Goal: Navigation & Orientation: Go to known website

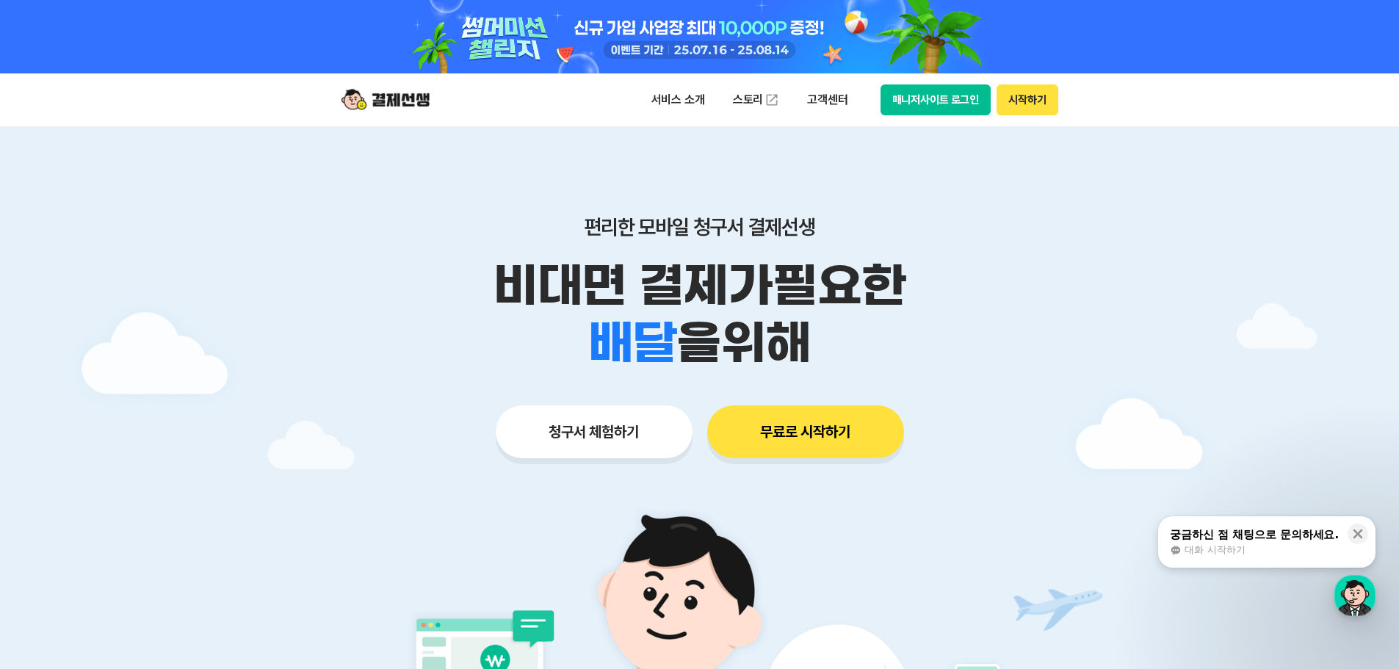
click at [602, 441] on button "청구서 체험하기" at bounding box center [594, 431] width 197 height 53
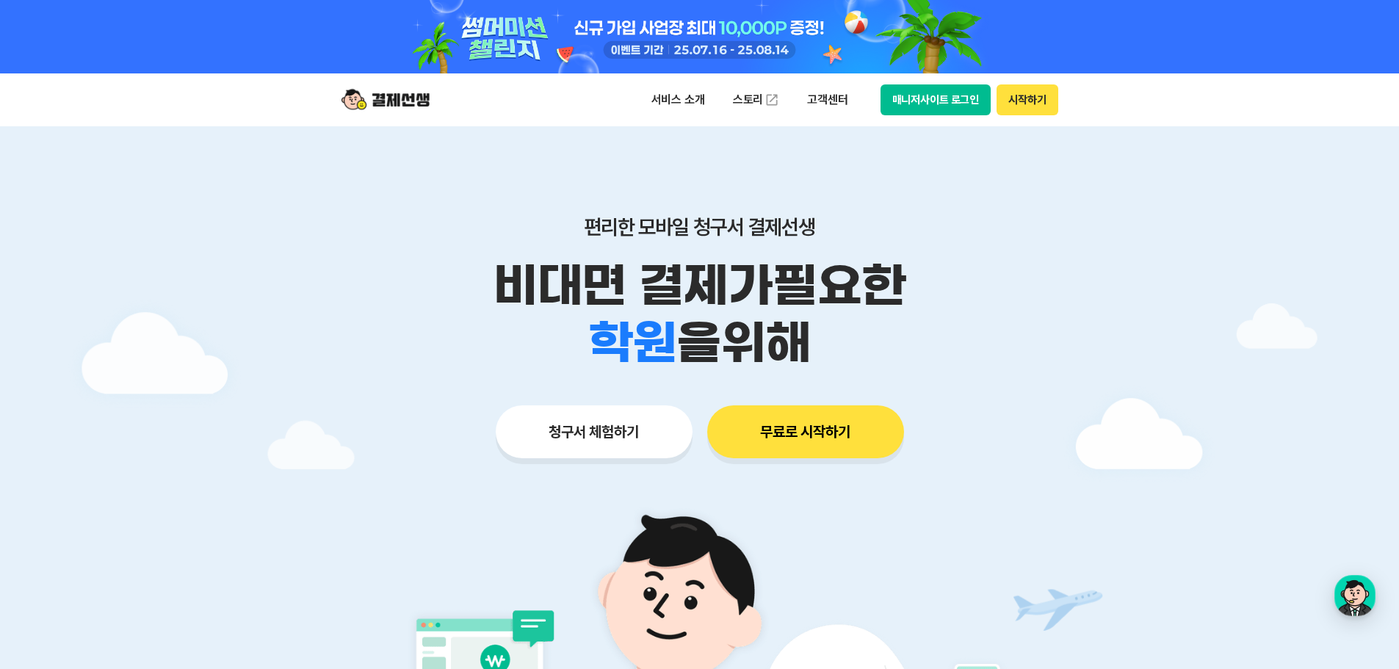
click at [951, 102] on button "매니저사이트 로그인" at bounding box center [935, 99] width 111 height 31
